Goal: Transaction & Acquisition: Purchase product/service

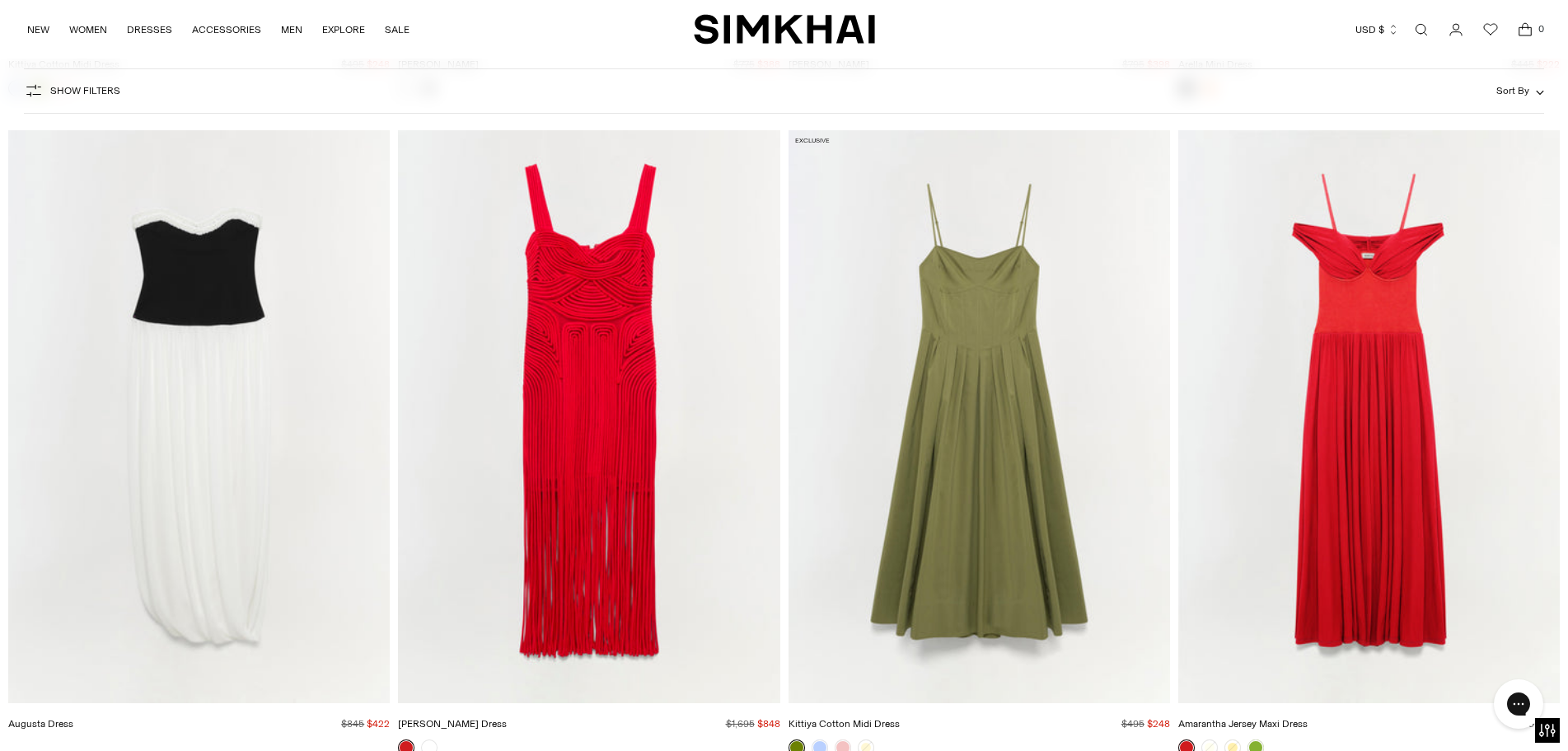
scroll to position [6099, 0]
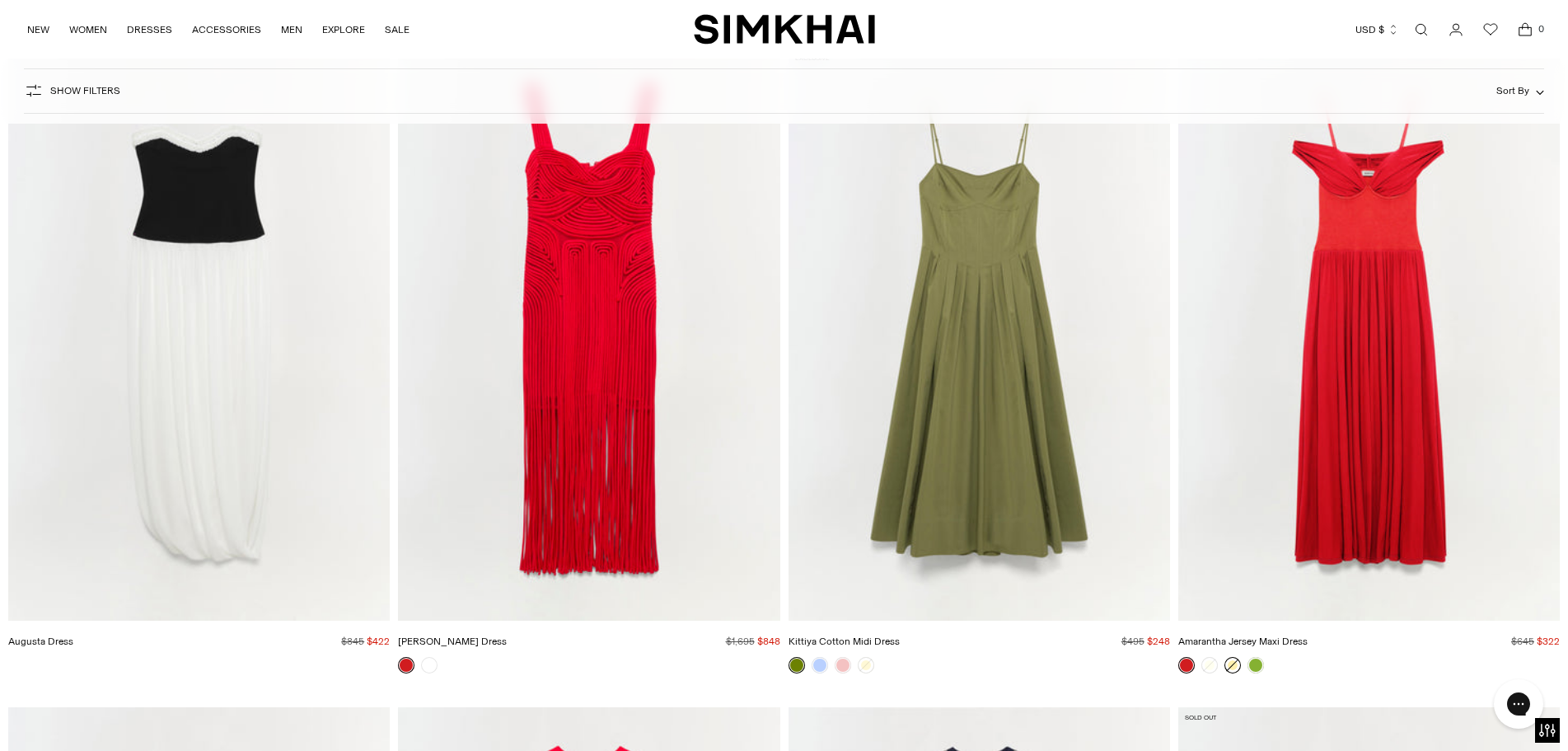
click at [1232, 669] on link at bounding box center [1232, 665] width 16 height 16
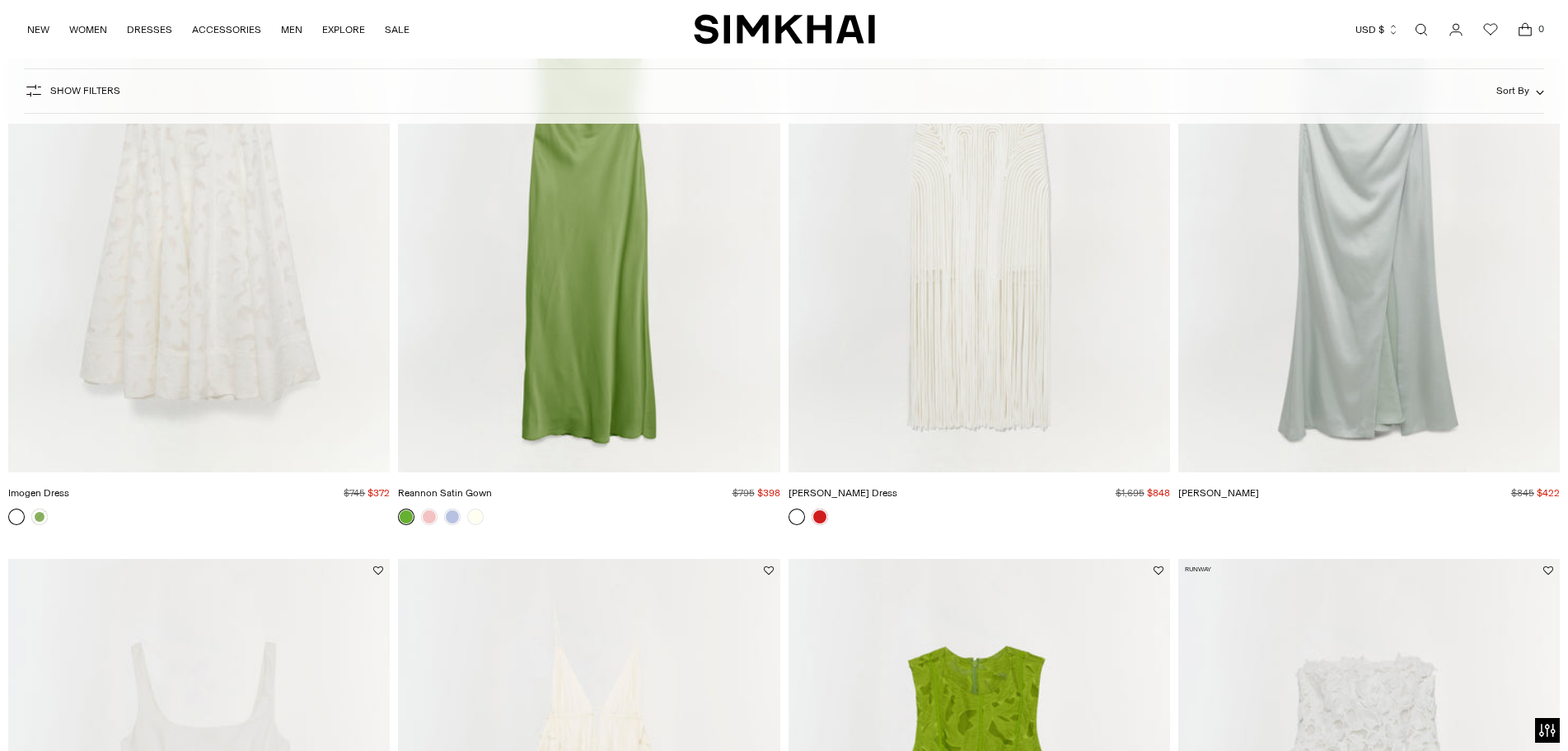
scroll to position [3627, 0]
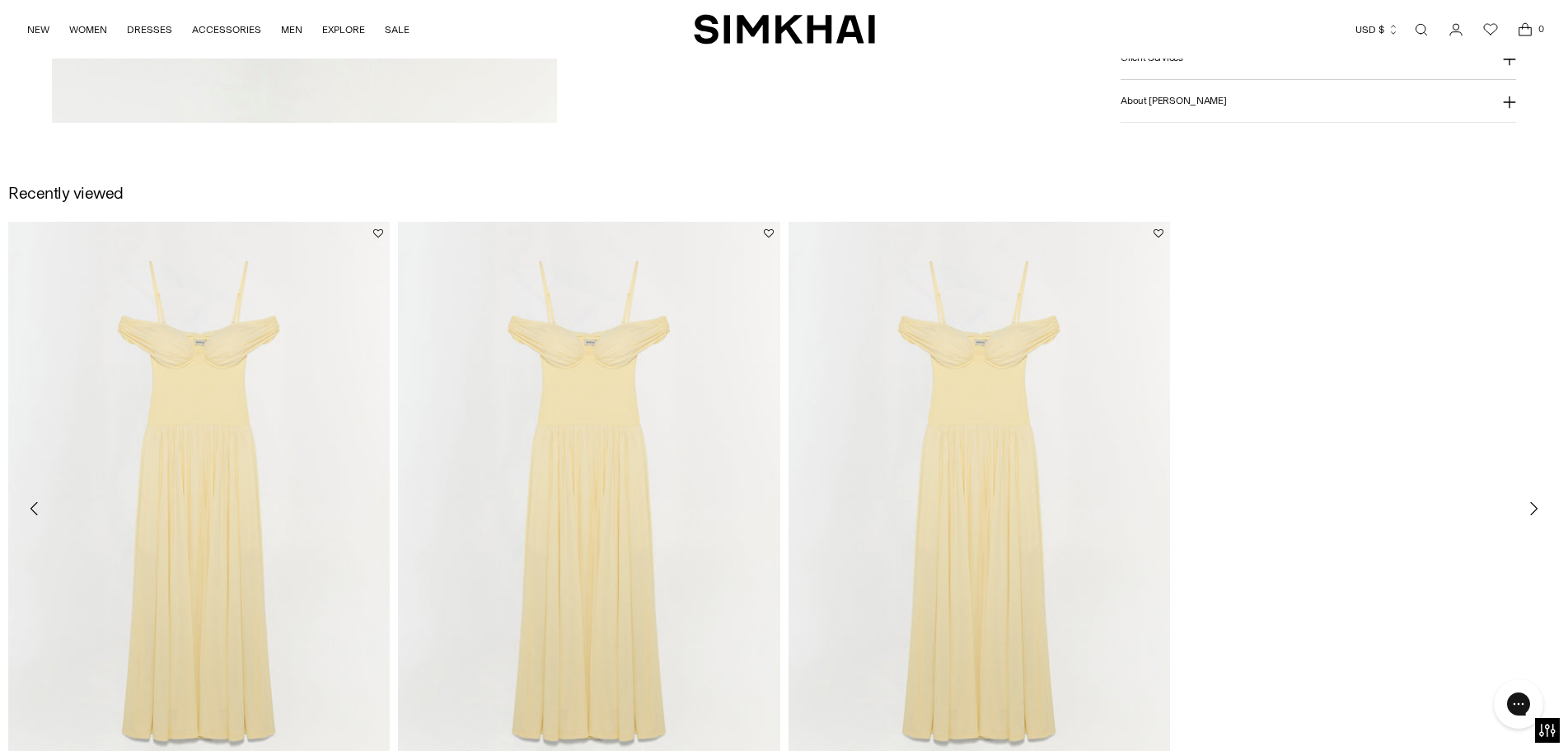
scroll to position [2720, 0]
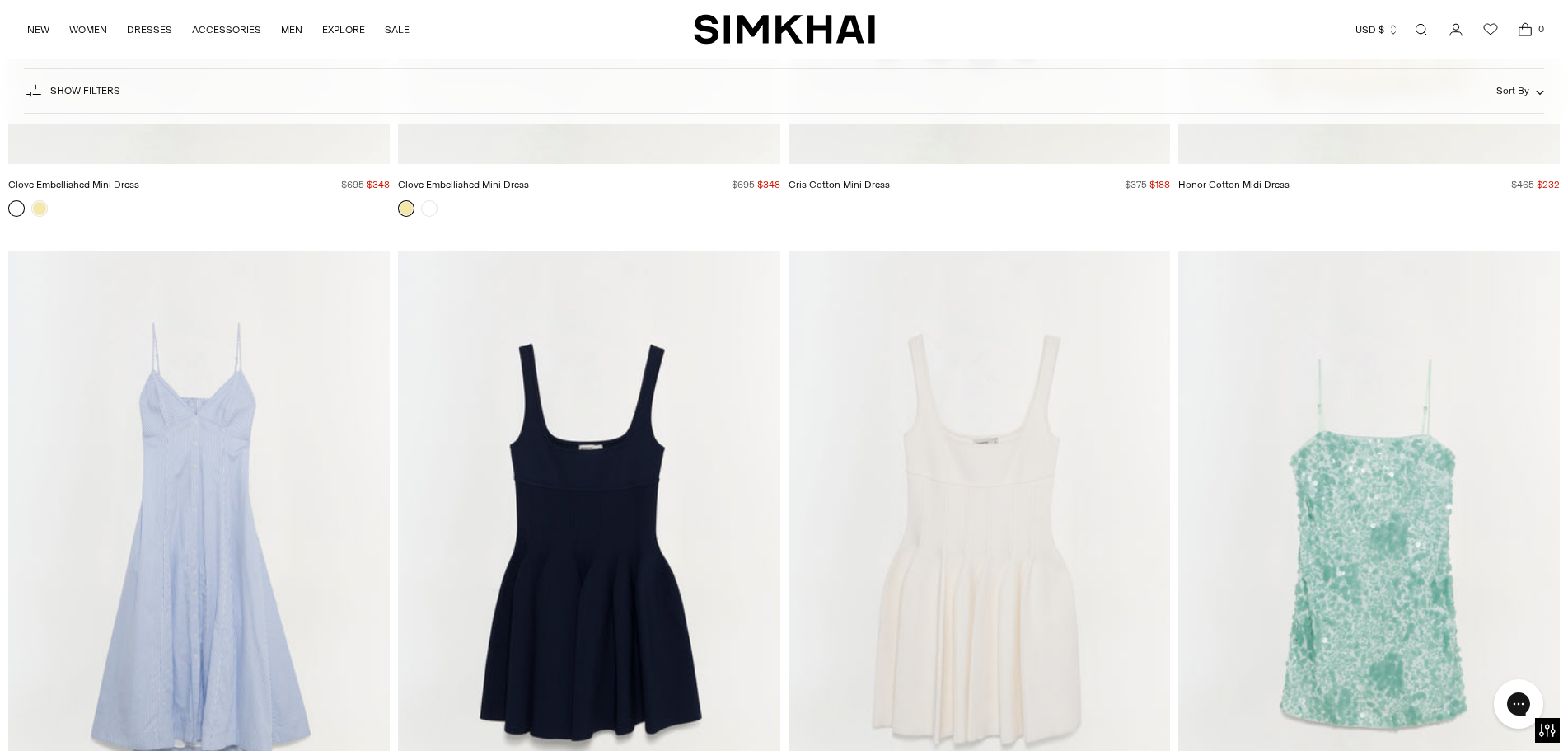
scroll to position [25080, 0]
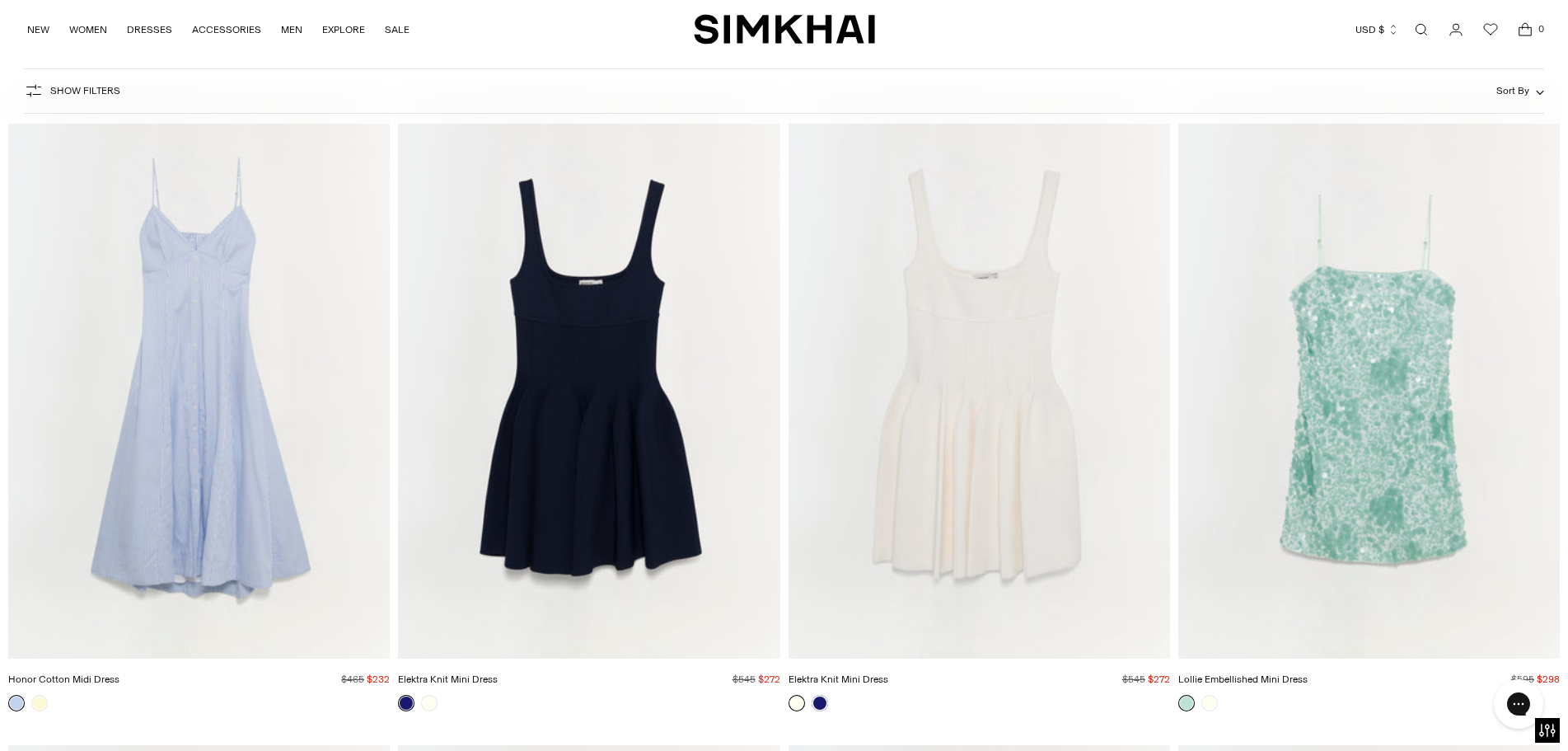
click at [0, 0] on img "Lollie Embellished Mini Dress" at bounding box center [0, 0] width 0 height 0
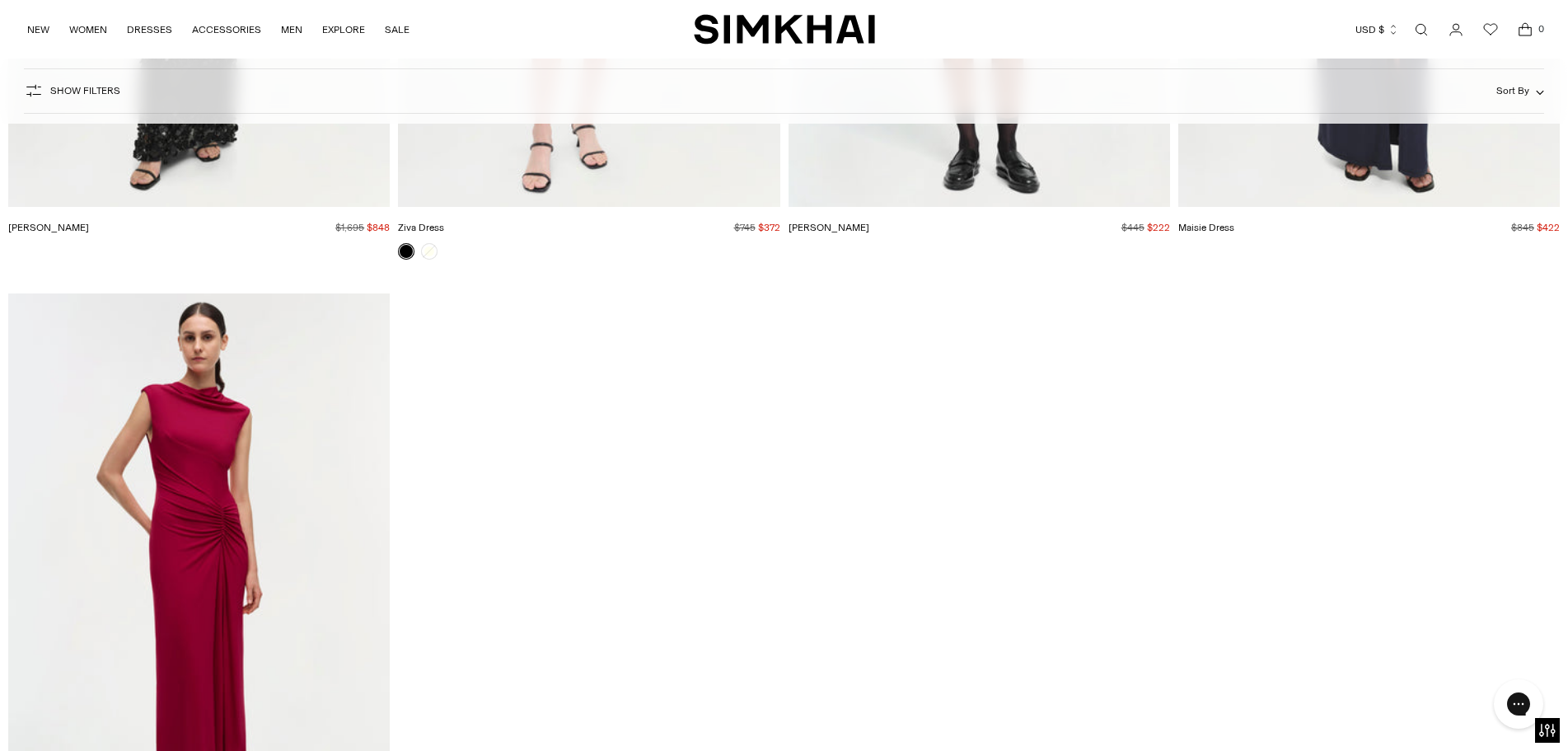
scroll to position [29553, 0]
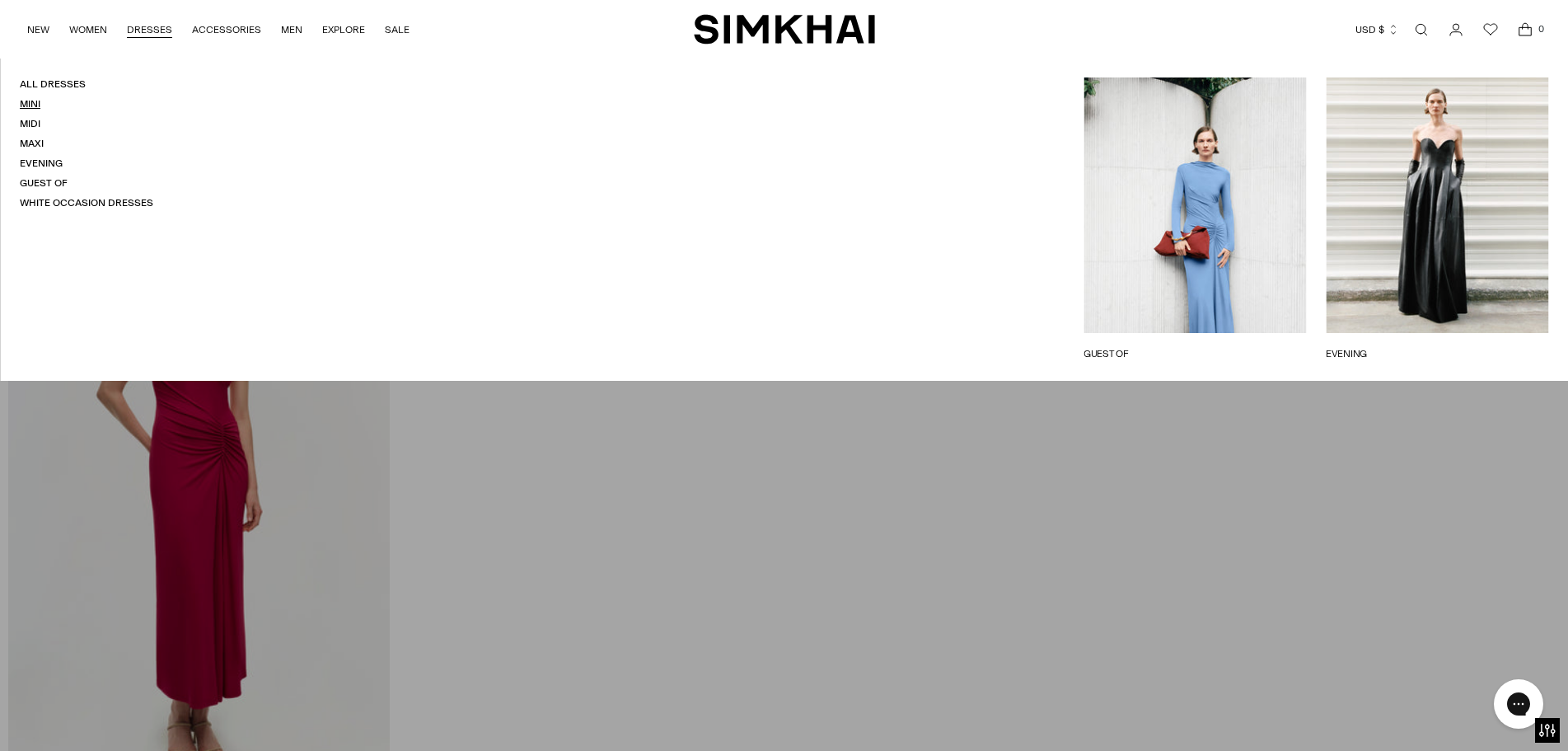
click at [27, 104] on link "Mini" at bounding box center [30, 104] width 21 height 11
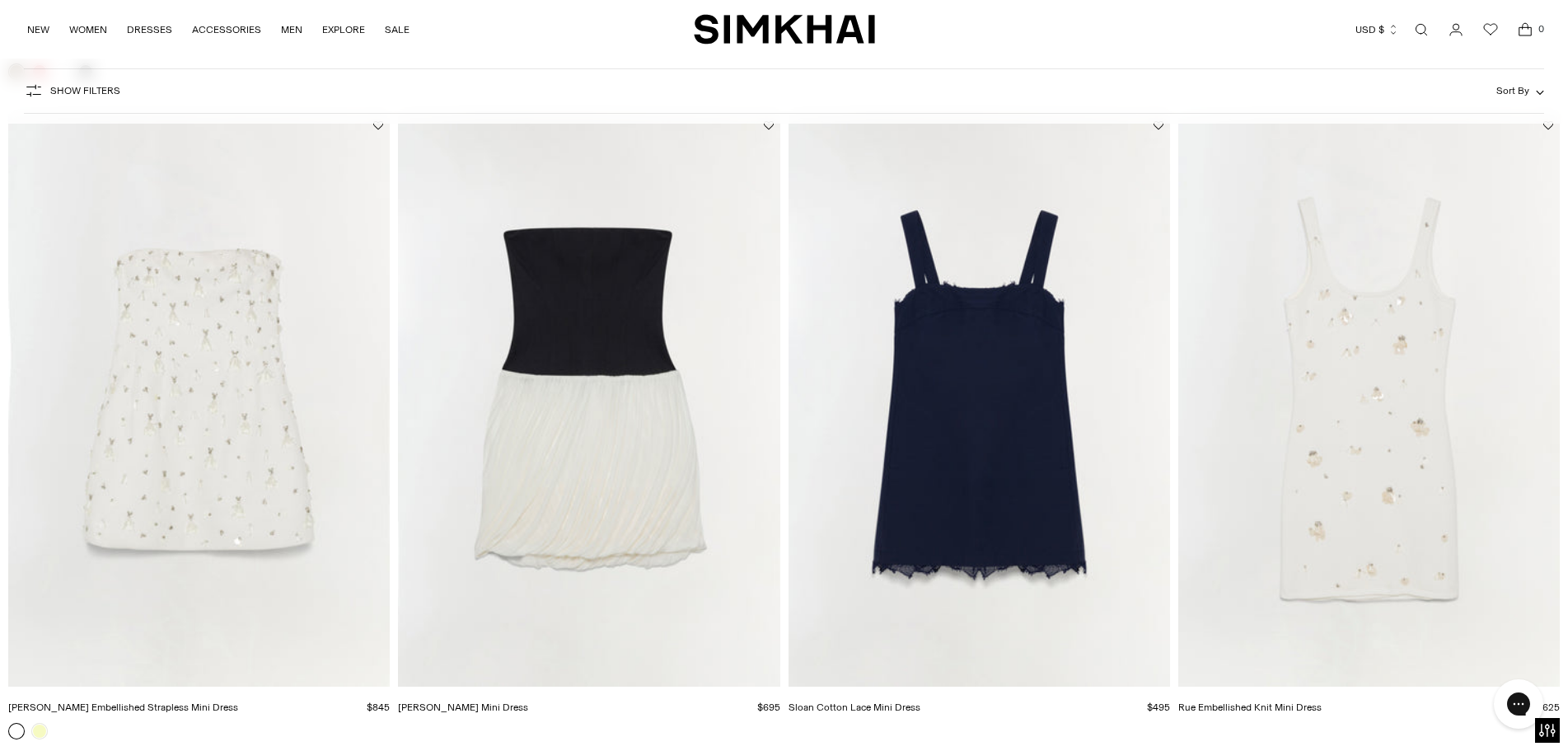
scroll to position [3461, 0]
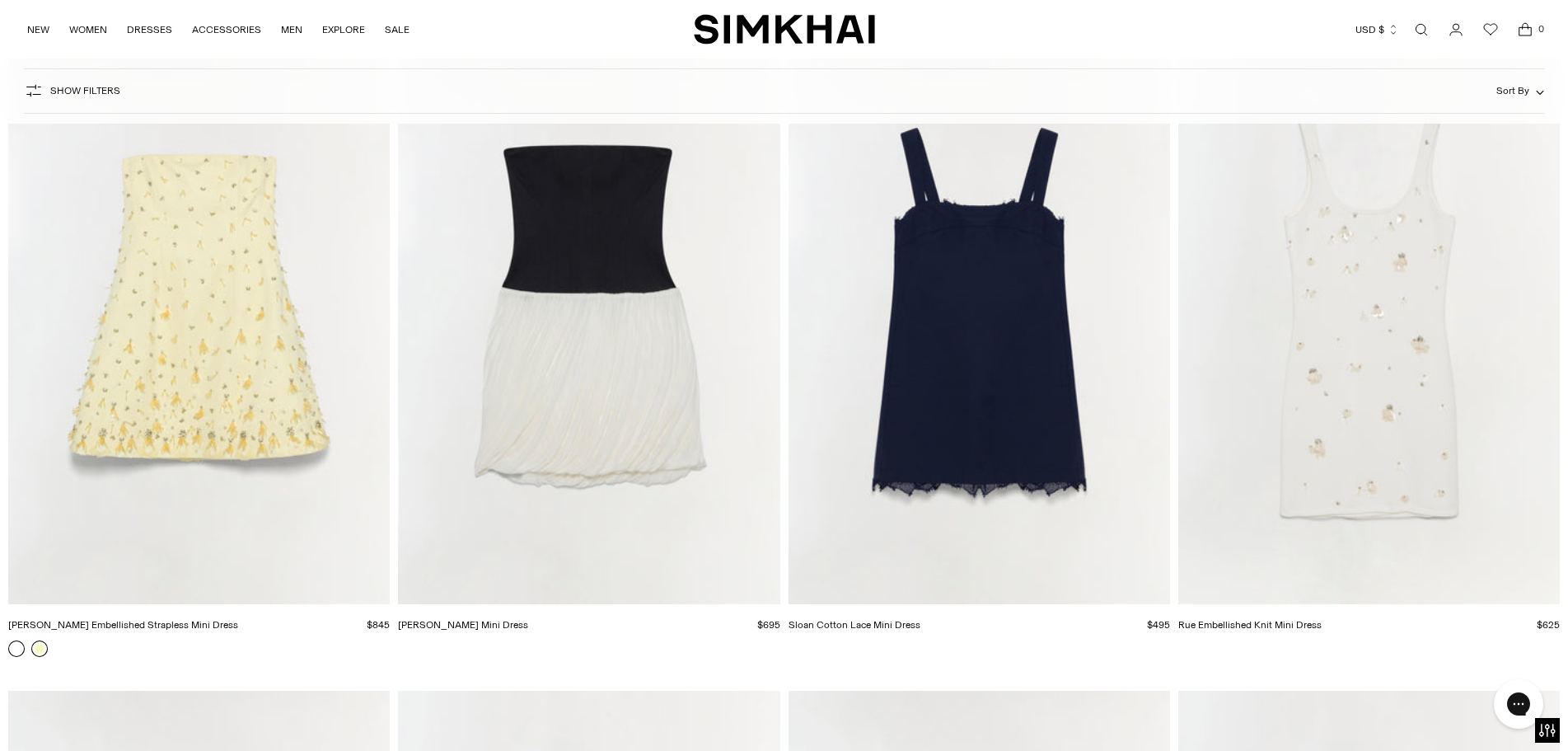
click at [38, 646] on link at bounding box center [39, 648] width 16 height 16
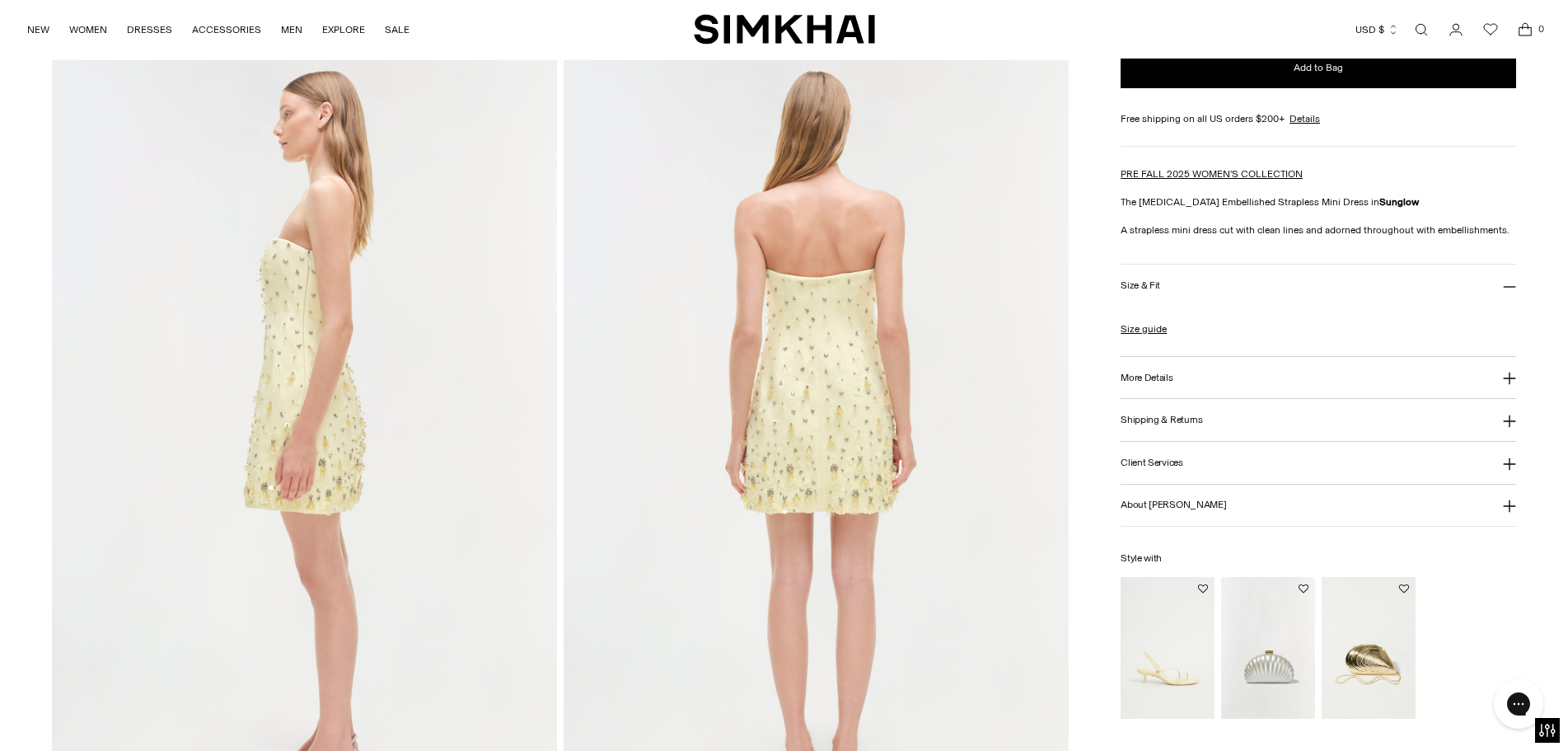
scroll to position [907, 0]
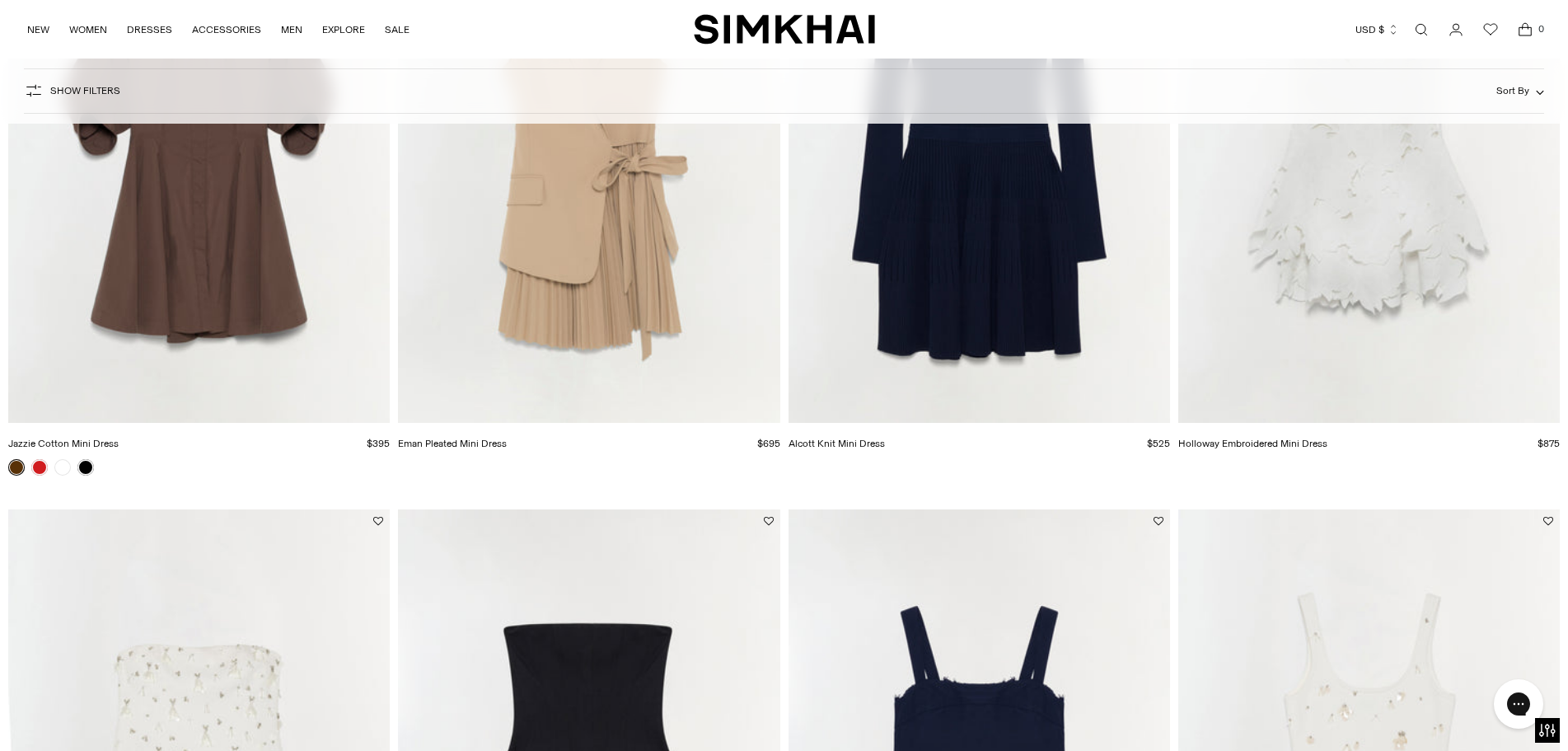
scroll to position [2572, 0]
